Goal: Task Accomplishment & Management: Manage account settings

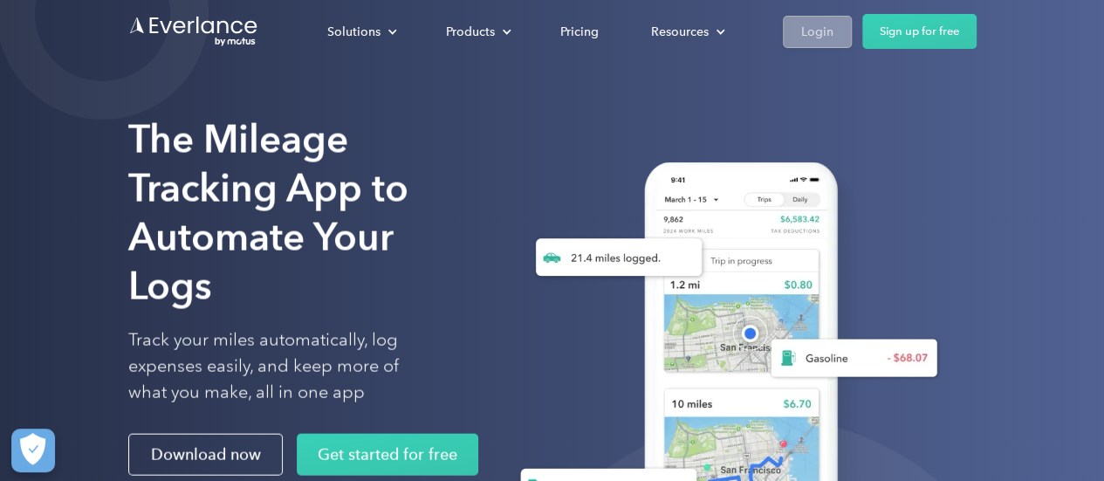
click at [837, 27] on link "Login" at bounding box center [816, 32] width 69 height 32
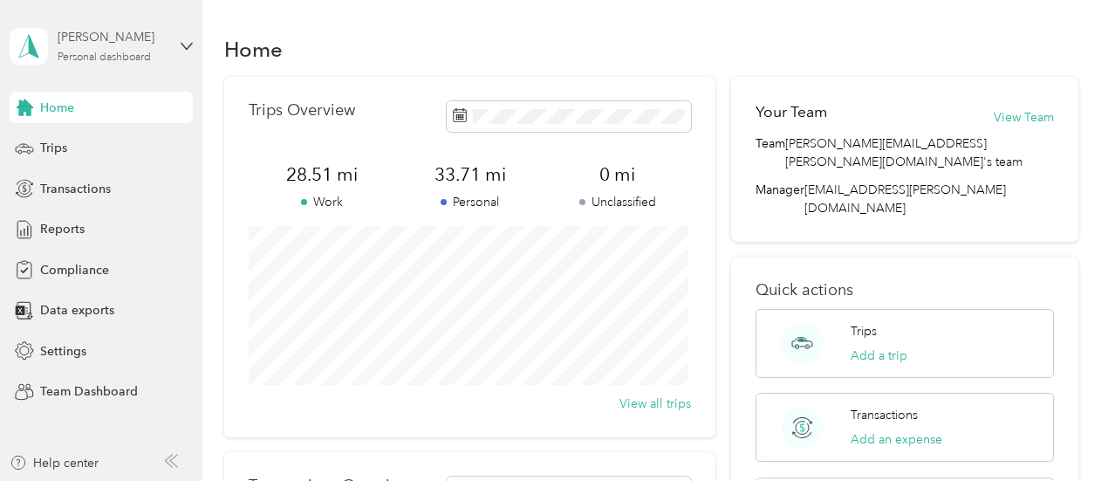
click at [100, 59] on div "Personal dashboard" at bounding box center [104, 57] width 93 height 10
click at [83, 139] on div "Team dashboard" at bounding box center [71, 143] width 93 height 18
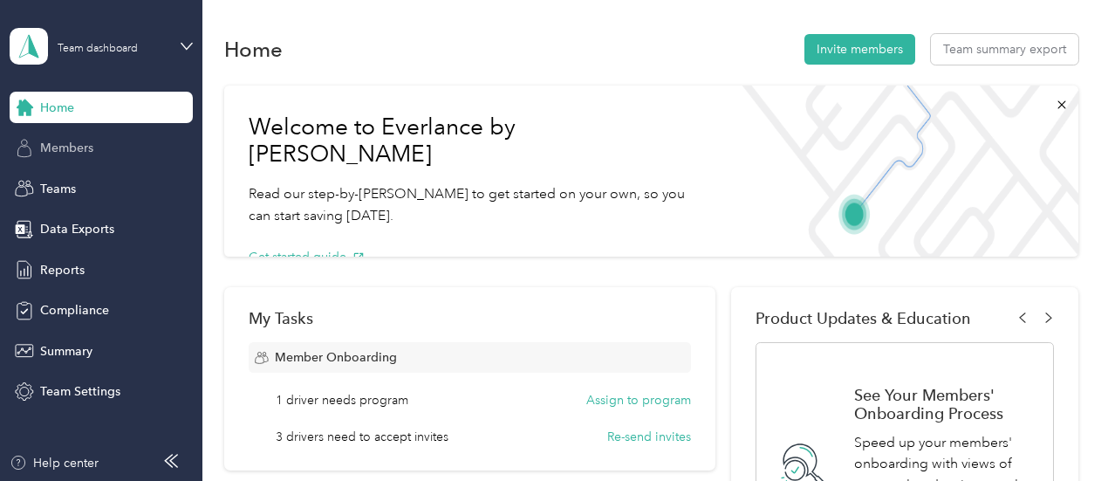
click at [95, 156] on div "Members" at bounding box center [101, 148] width 183 height 31
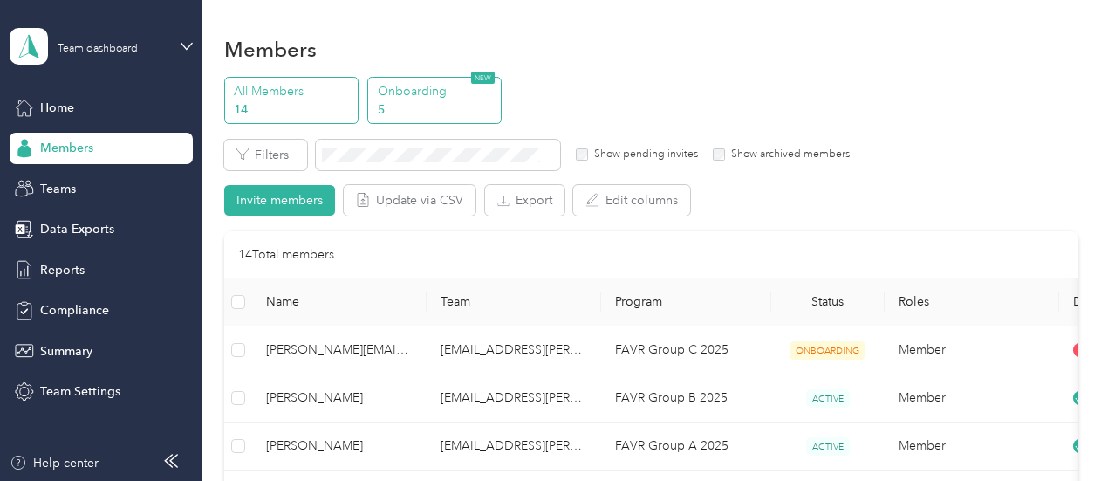
click at [422, 106] on p "5" at bounding box center [437, 109] width 119 height 18
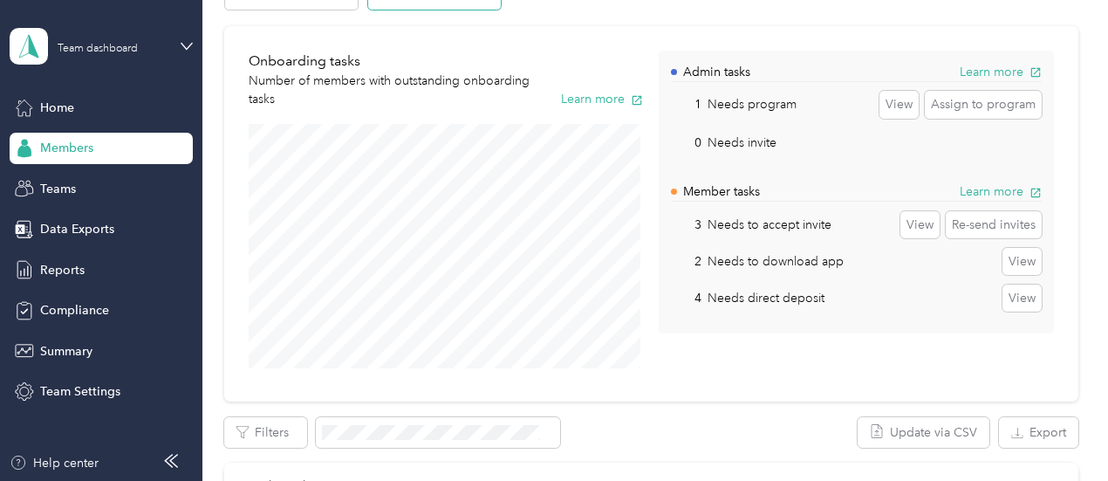
scroll to position [87, 0]
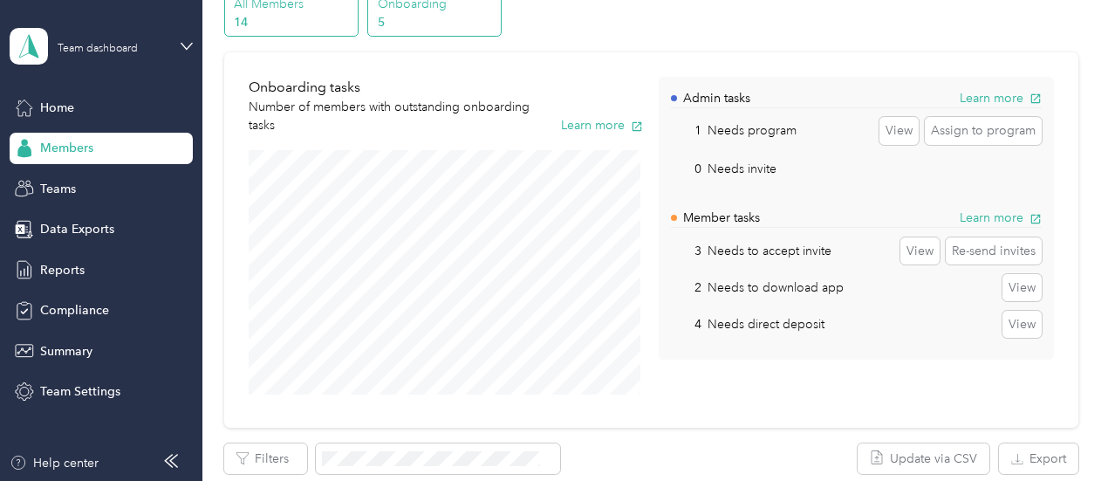
click at [291, 32] on div "All Members 14" at bounding box center [291, 14] width 134 height 48
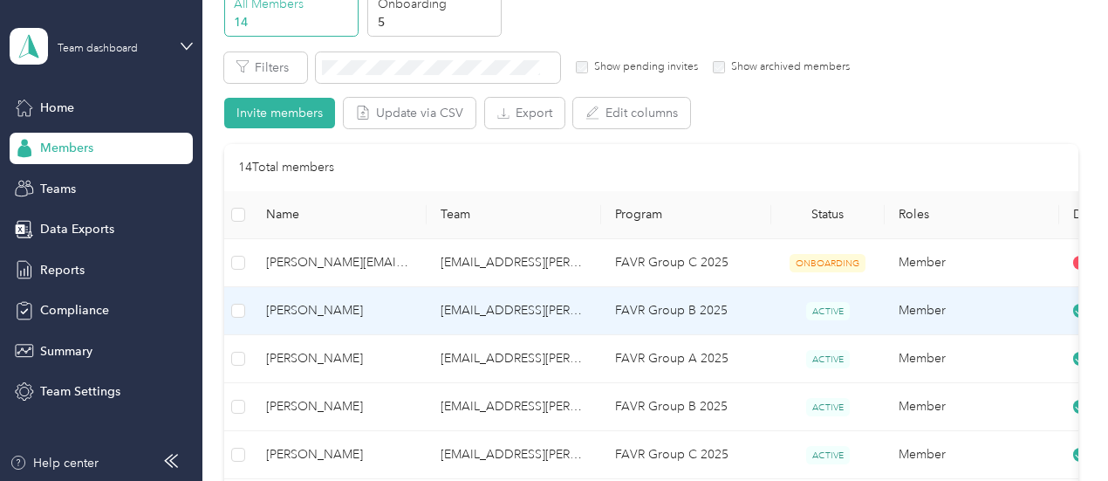
click at [496, 302] on td "kelsey.johnson@optioncare.com" at bounding box center [514, 311] width 174 height 48
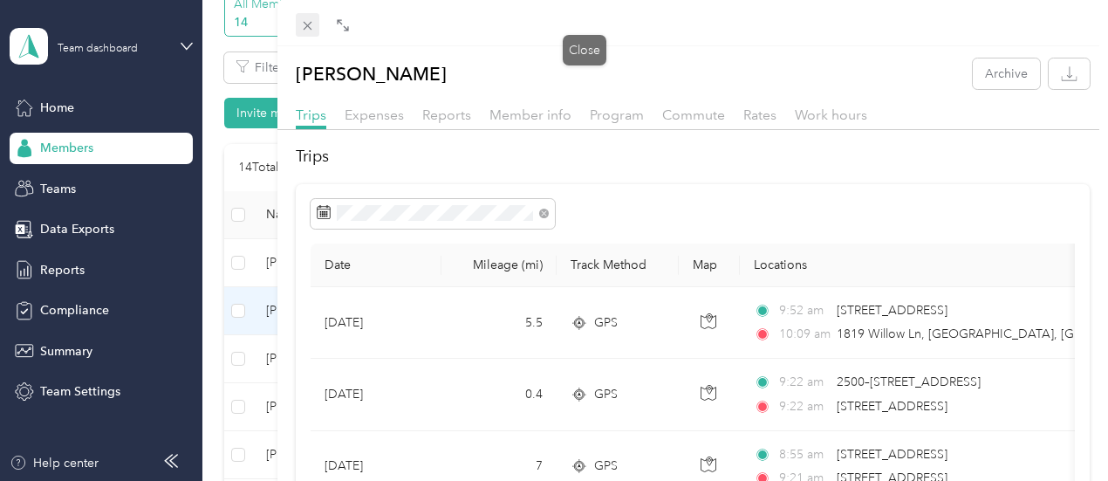
click at [315, 23] on icon at bounding box center [307, 25] width 15 height 15
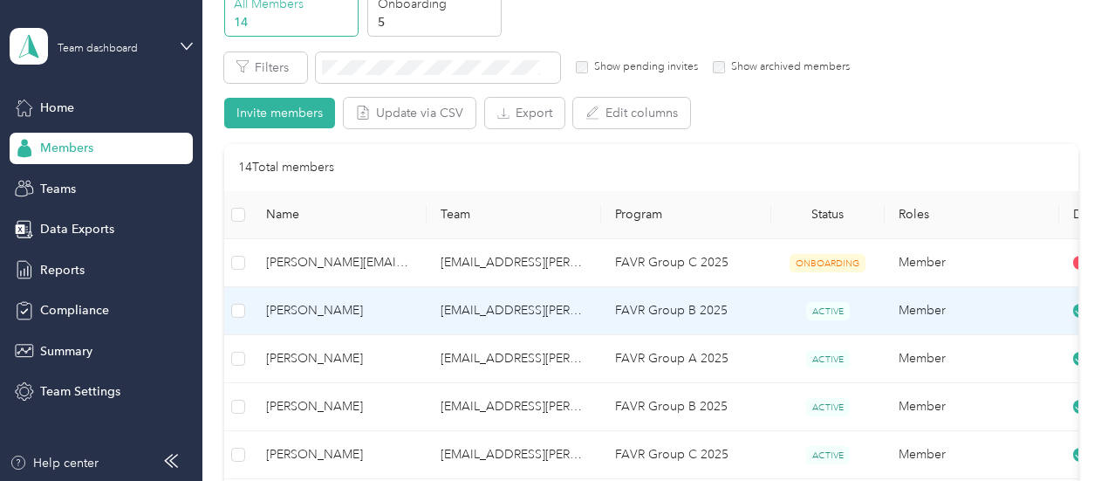
click at [502, 315] on td "kelsey.johnson@optioncare.com" at bounding box center [514, 311] width 174 height 48
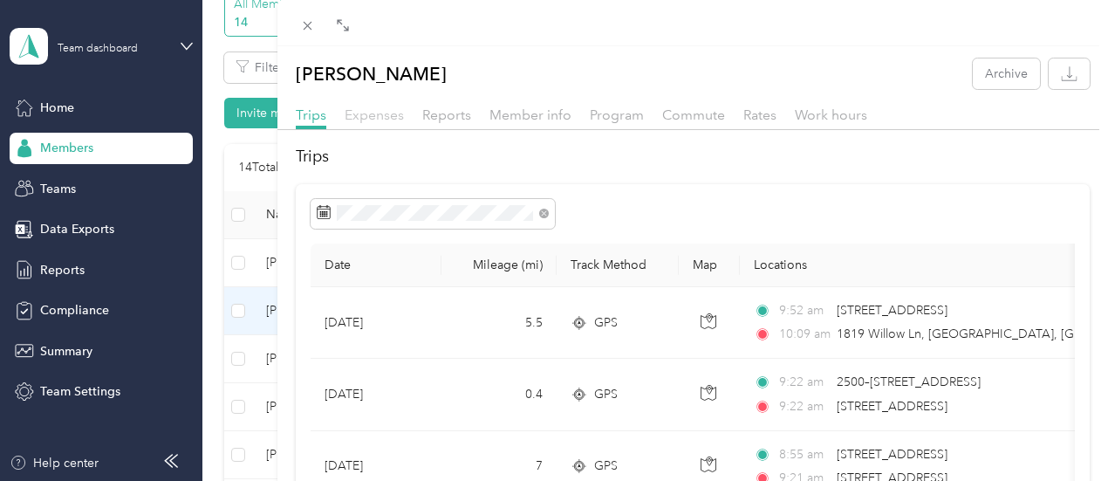
click at [404, 116] on span "Expenses" at bounding box center [374, 114] width 59 height 17
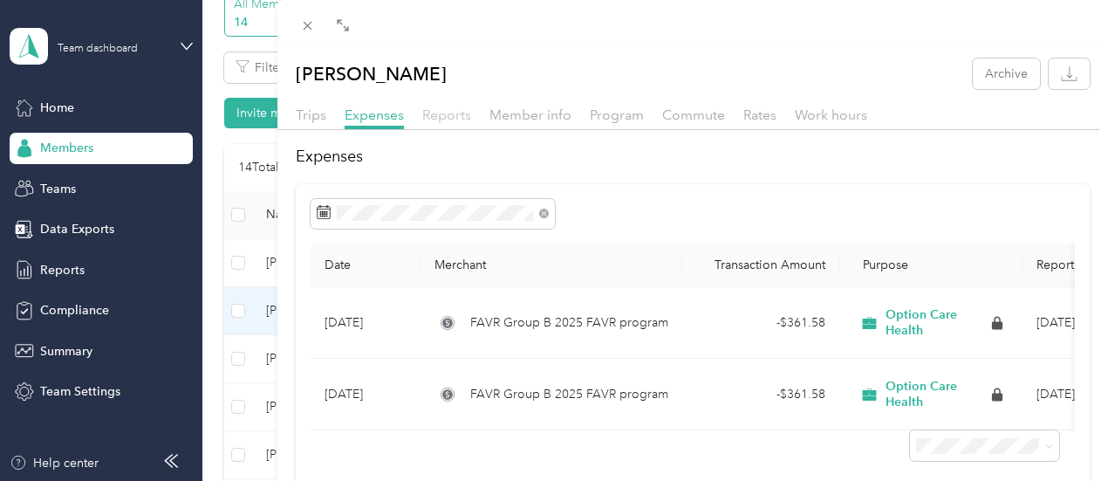
click at [471, 110] on span "Reports" at bounding box center [446, 114] width 49 height 17
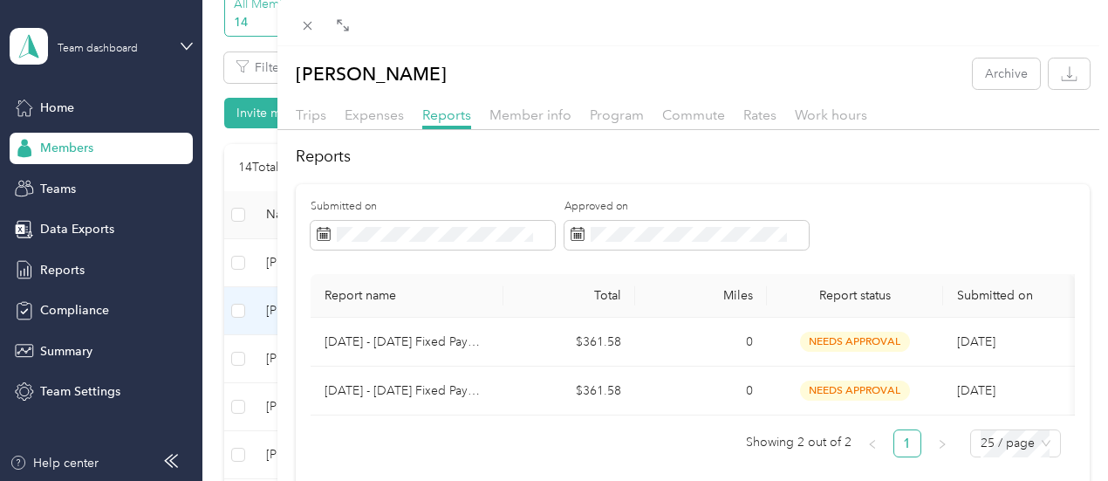
click at [788, 127] on div "Trips Expenses Reports Member info Program Commute Rates Work hours" at bounding box center [692, 117] width 831 height 25
click at [571, 123] on div "Member info" at bounding box center [530, 116] width 82 height 22
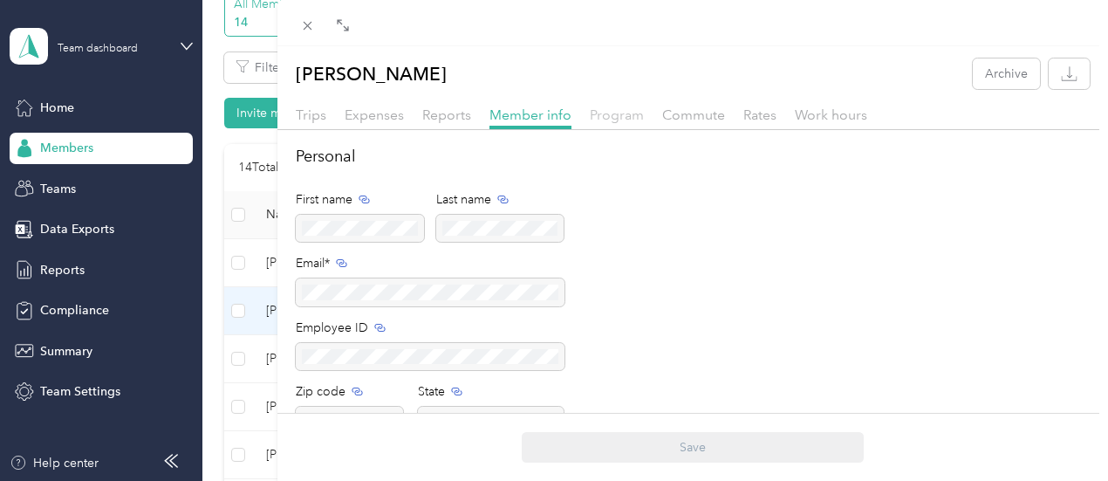
click at [644, 114] on span "Program" at bounding box center [617, 114] width 54 height 17
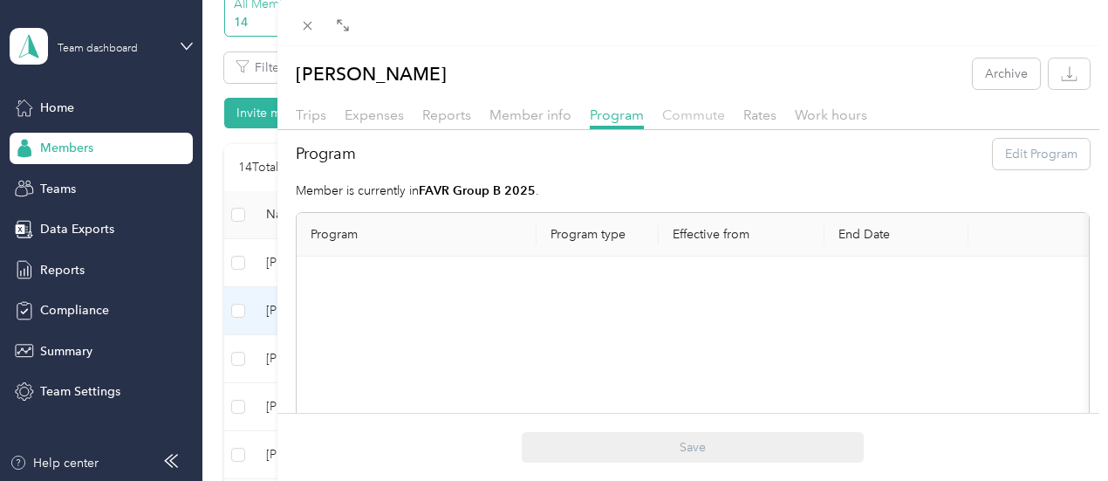
click at [725, 121] on span "Commute" at bounding box center [693, 114] width 63 height 17
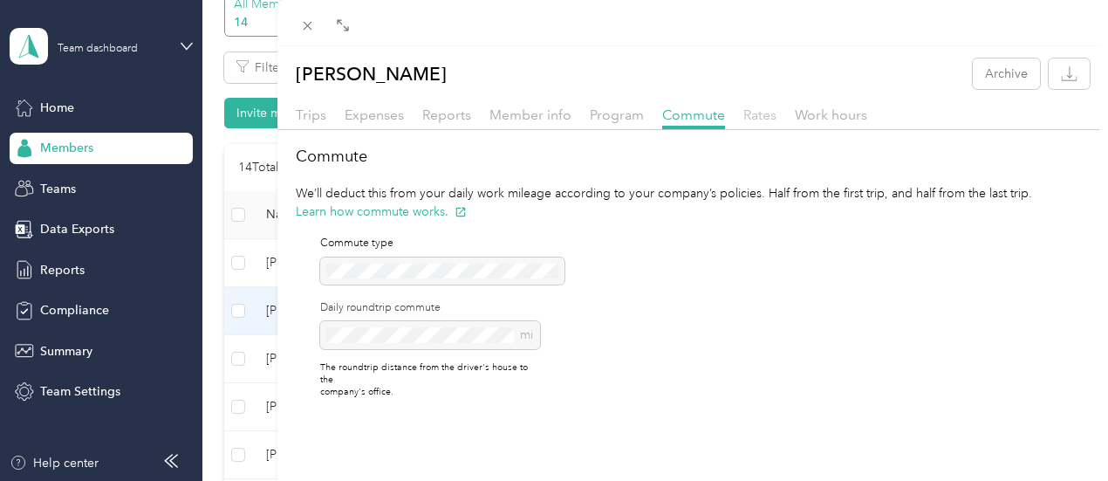
click at [776, 119] on span "Rates" at bounding box center [759, 114] width 33 height 17
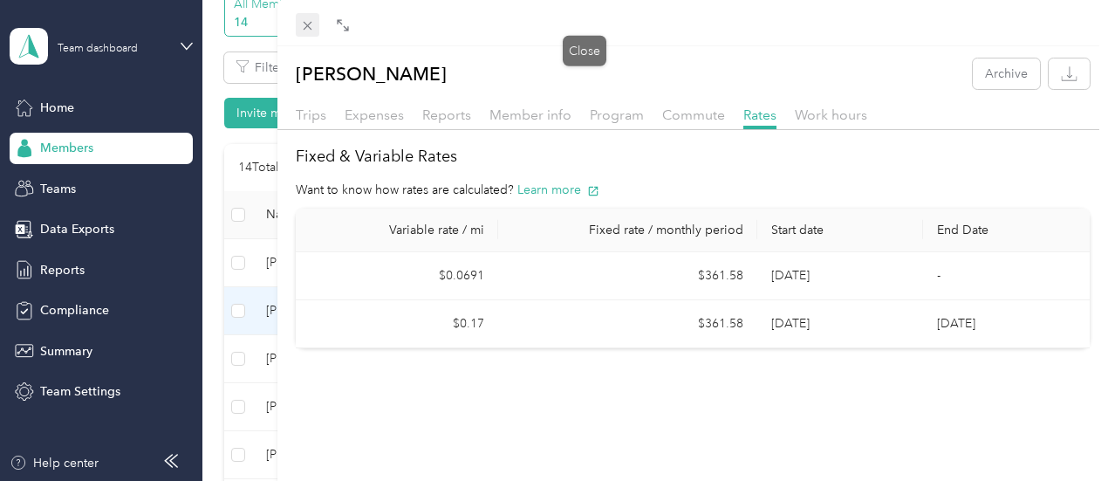
click at [315, 20] on icon at bounding box center [307, 25] width 15 height 15
